Goal: Information Seeking & Learning: Find contact information

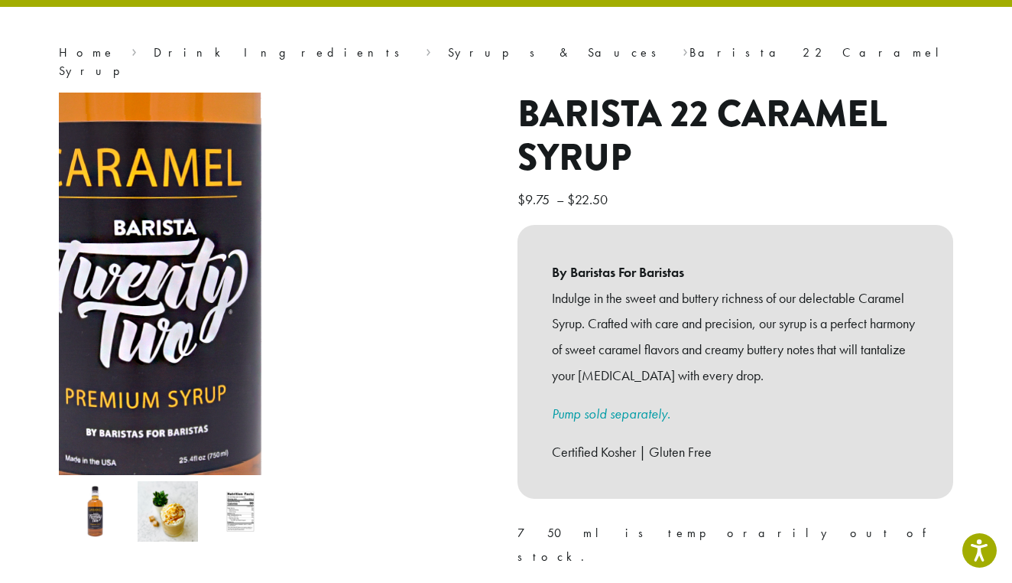
scroll to position [282, 0]
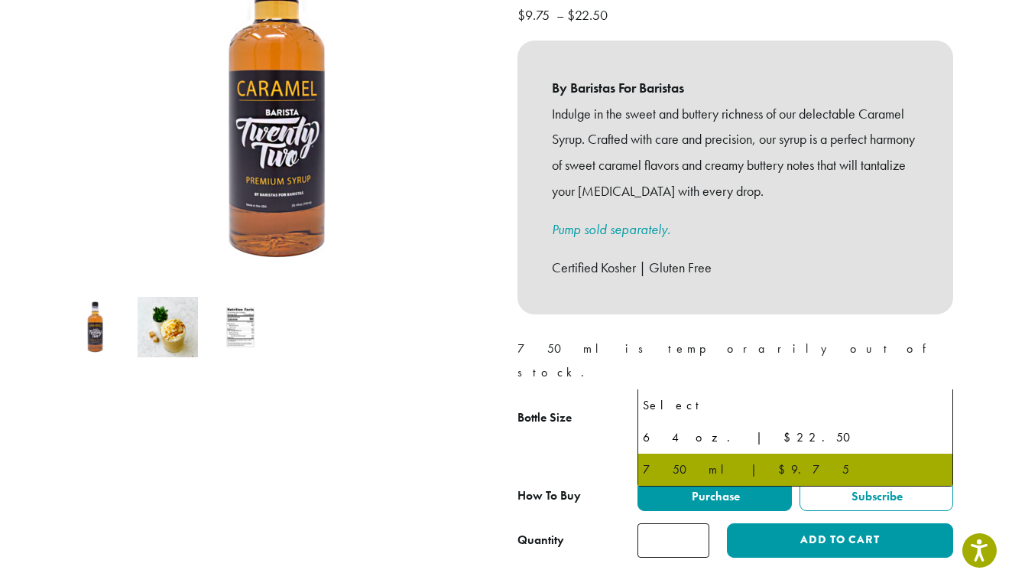
click at [670, 407] on span "750 ml | $9.75" at bounding box center [696, 422] width 103 height 30
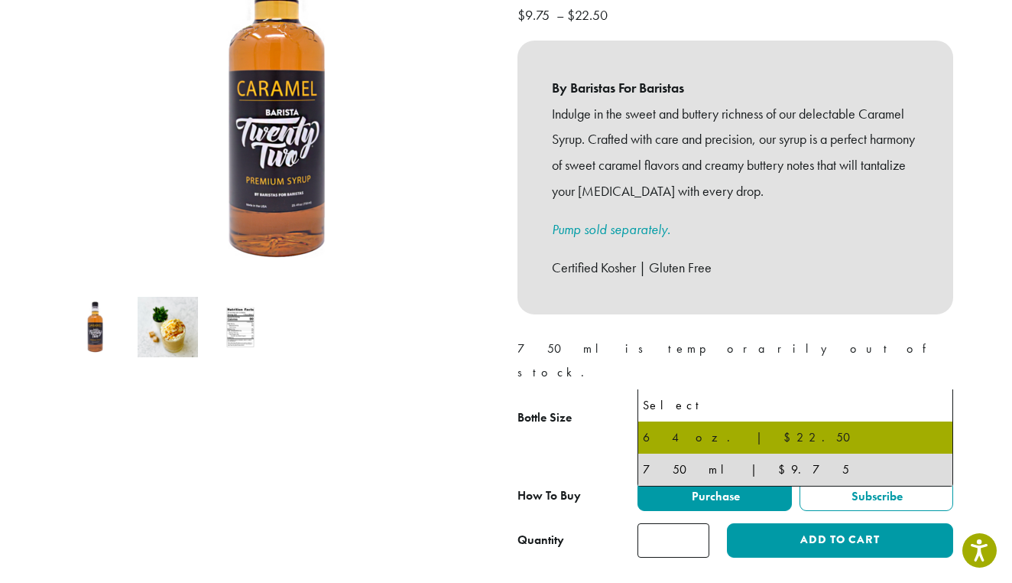
select select "*****"
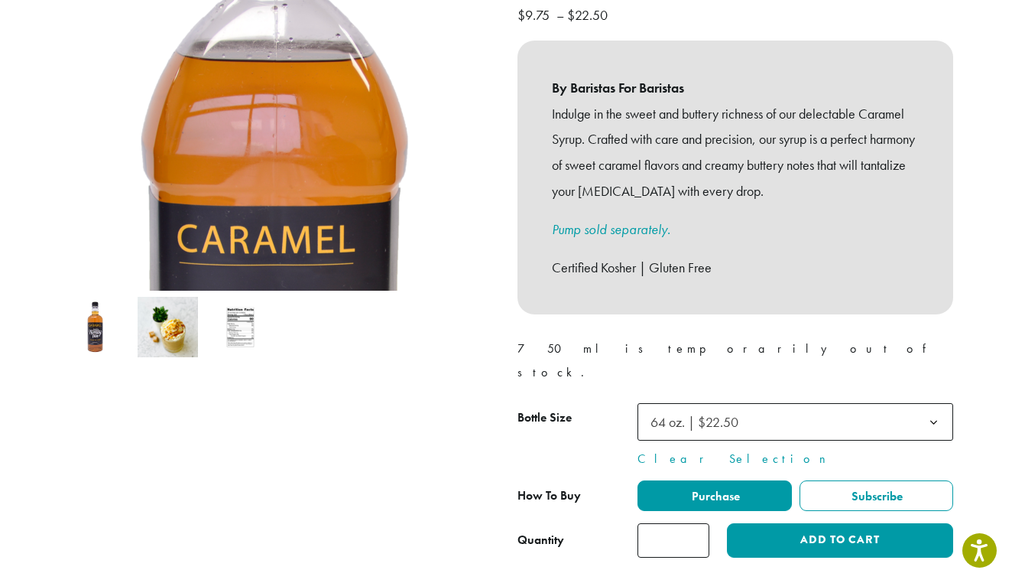
click at [177, 313] on img at bounding box center [168, 327] width 60 height 60
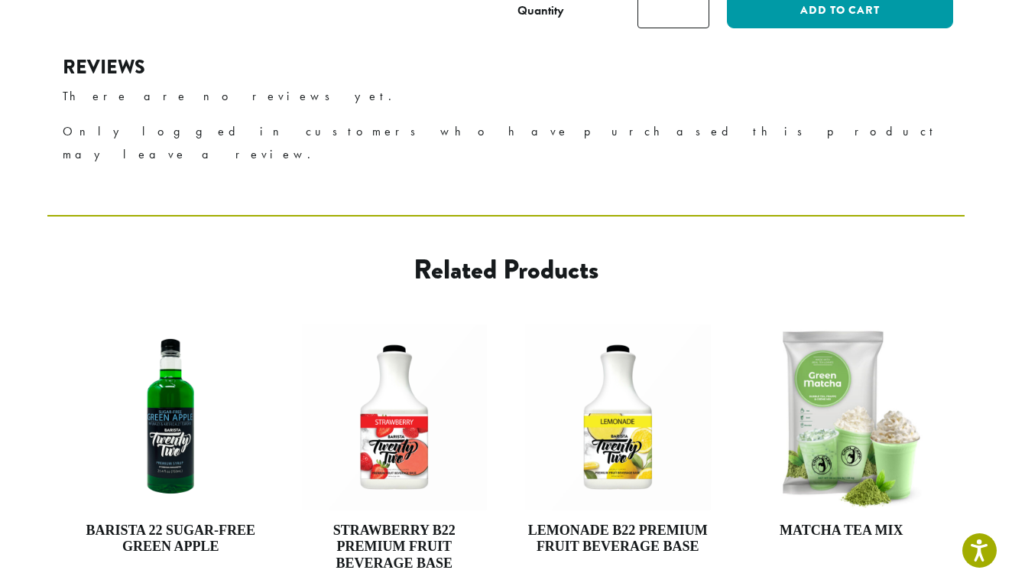
scroll to position [845, 0]
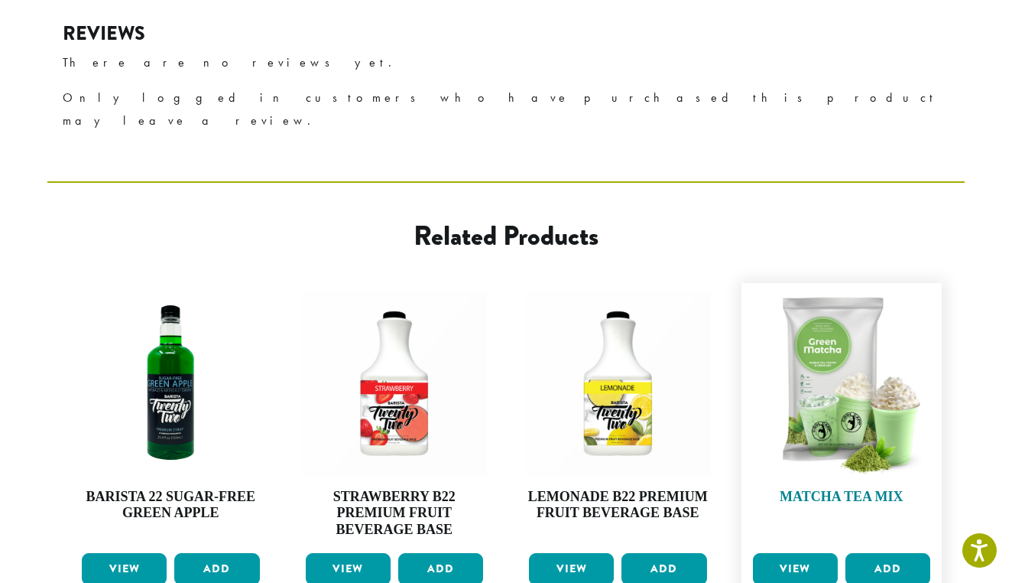
click at [844, 489] on h4 "Matcha Tea Mix" at bounding box center [842, 497] width 186 height 17
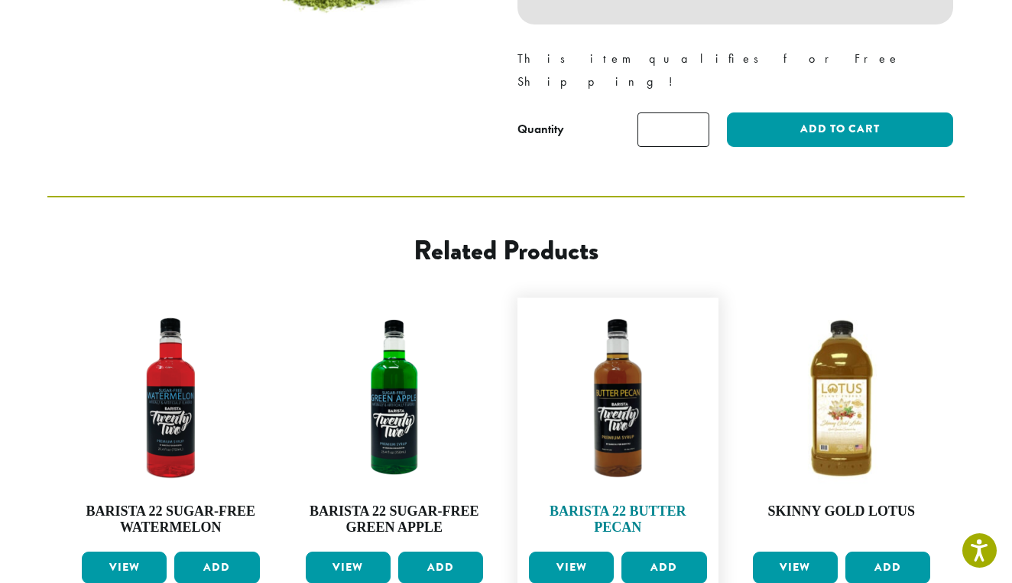
scroll to position [539, 0]
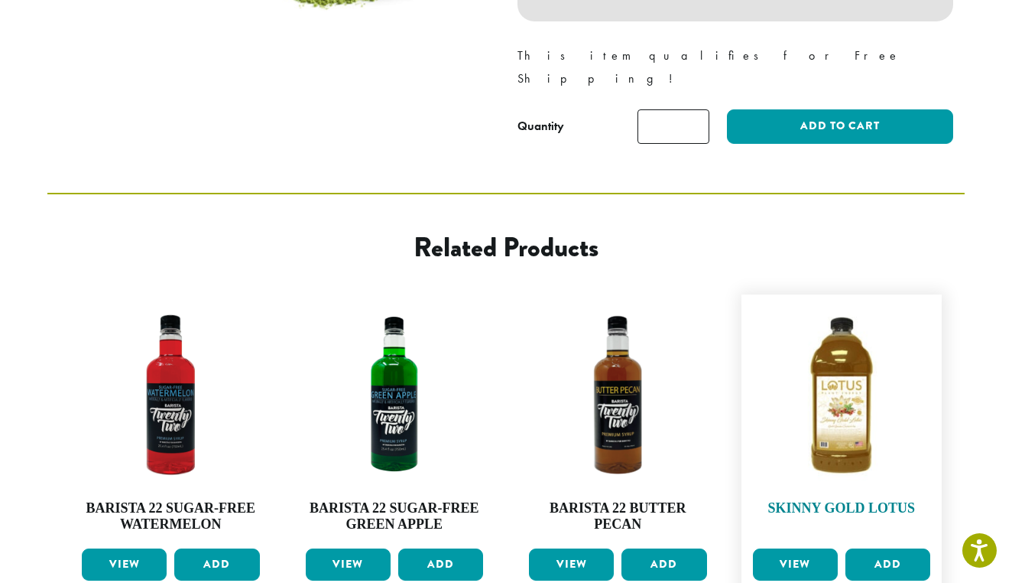
click at [826, 349] on img at bounding box center [842, 395] width 186 height 186
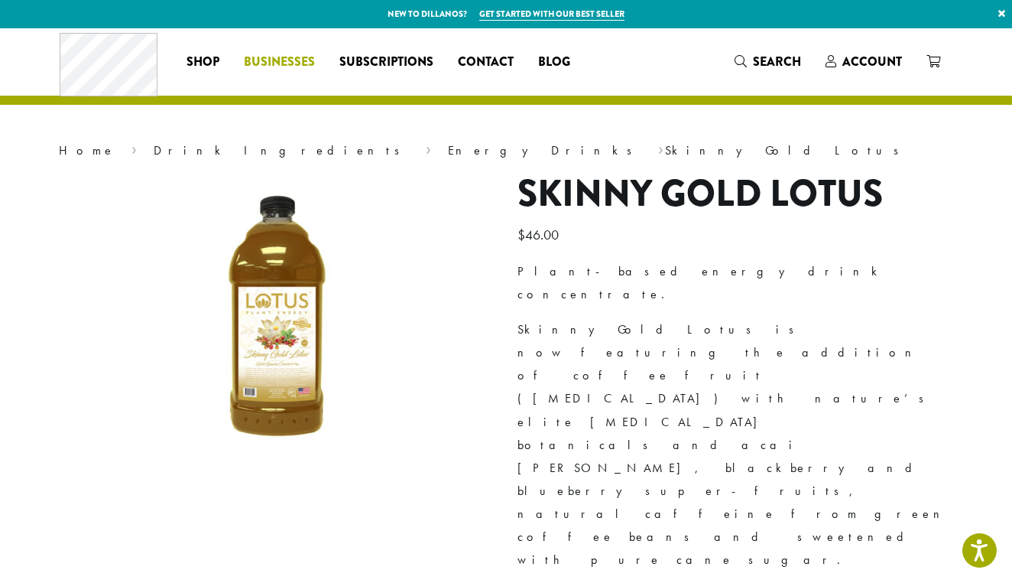
click at [302, 54] on span "Businesses" at bounding box center [279, 62] width 71 height 19
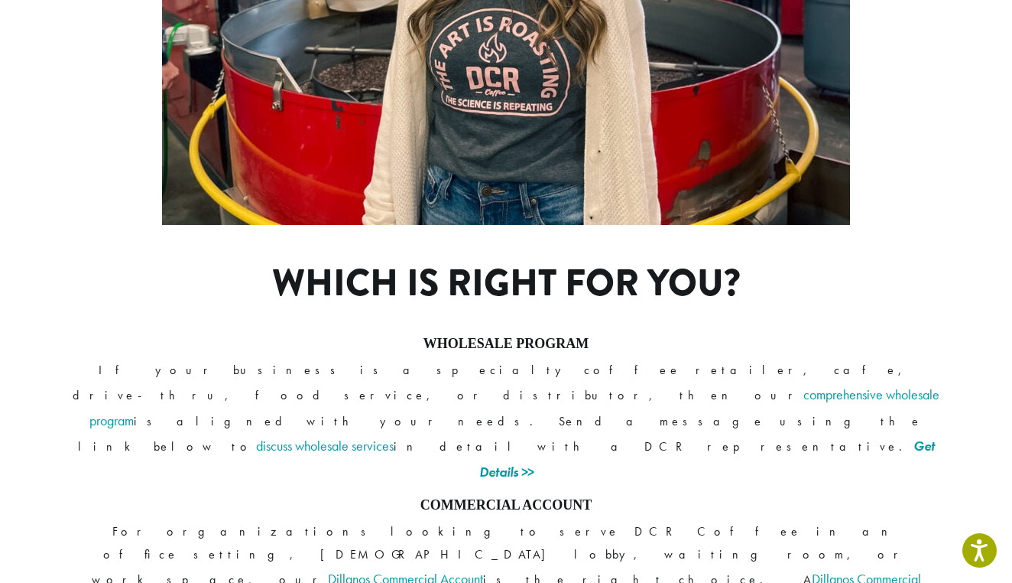
scroll to position [1061, 0]
